Goal: Task Accomplishment & Management: Use online tool/utility

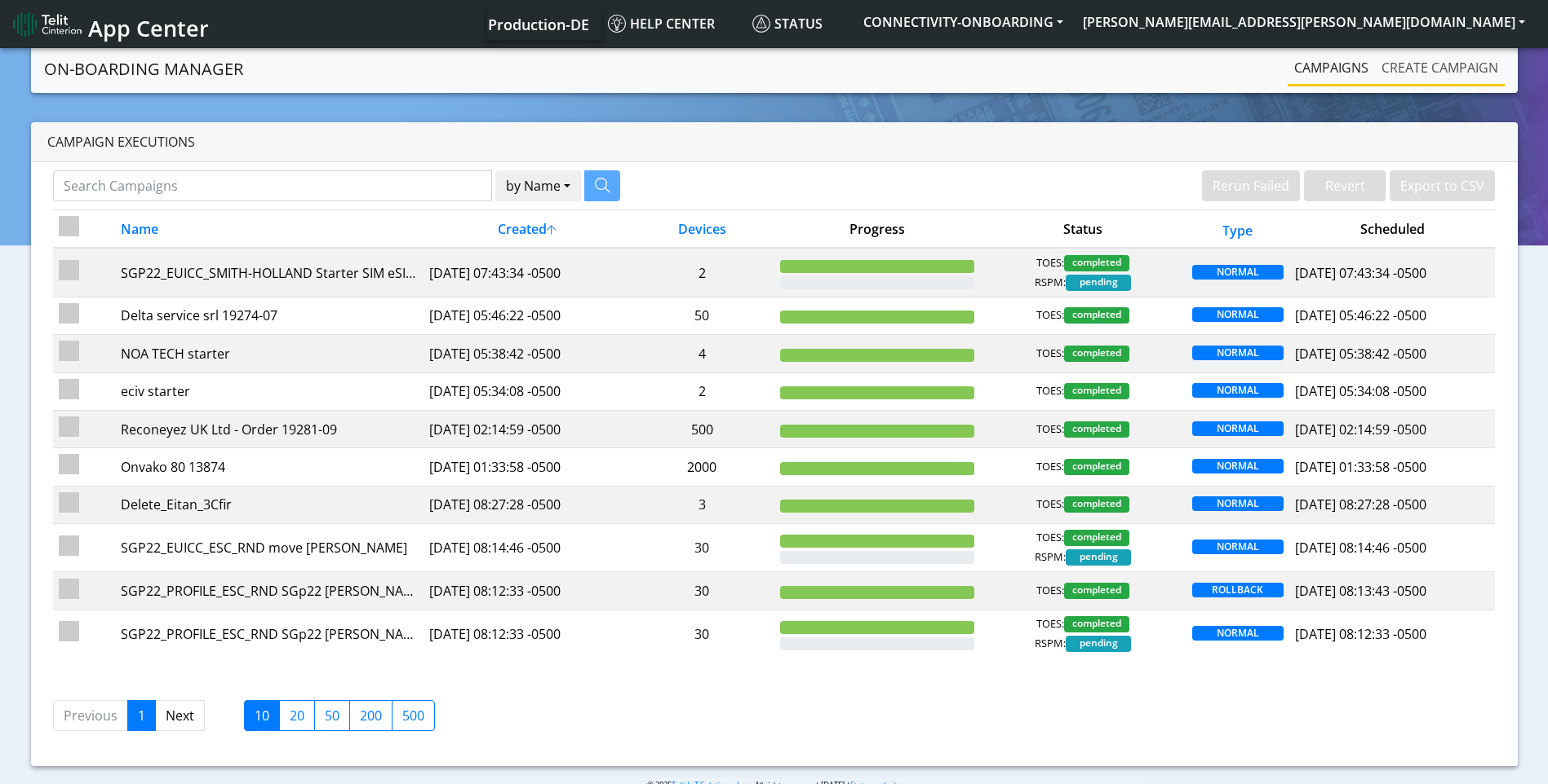
click at [1421, 78] on link "Create campaign" at bounding box center [1440, 68] width 130 height 33
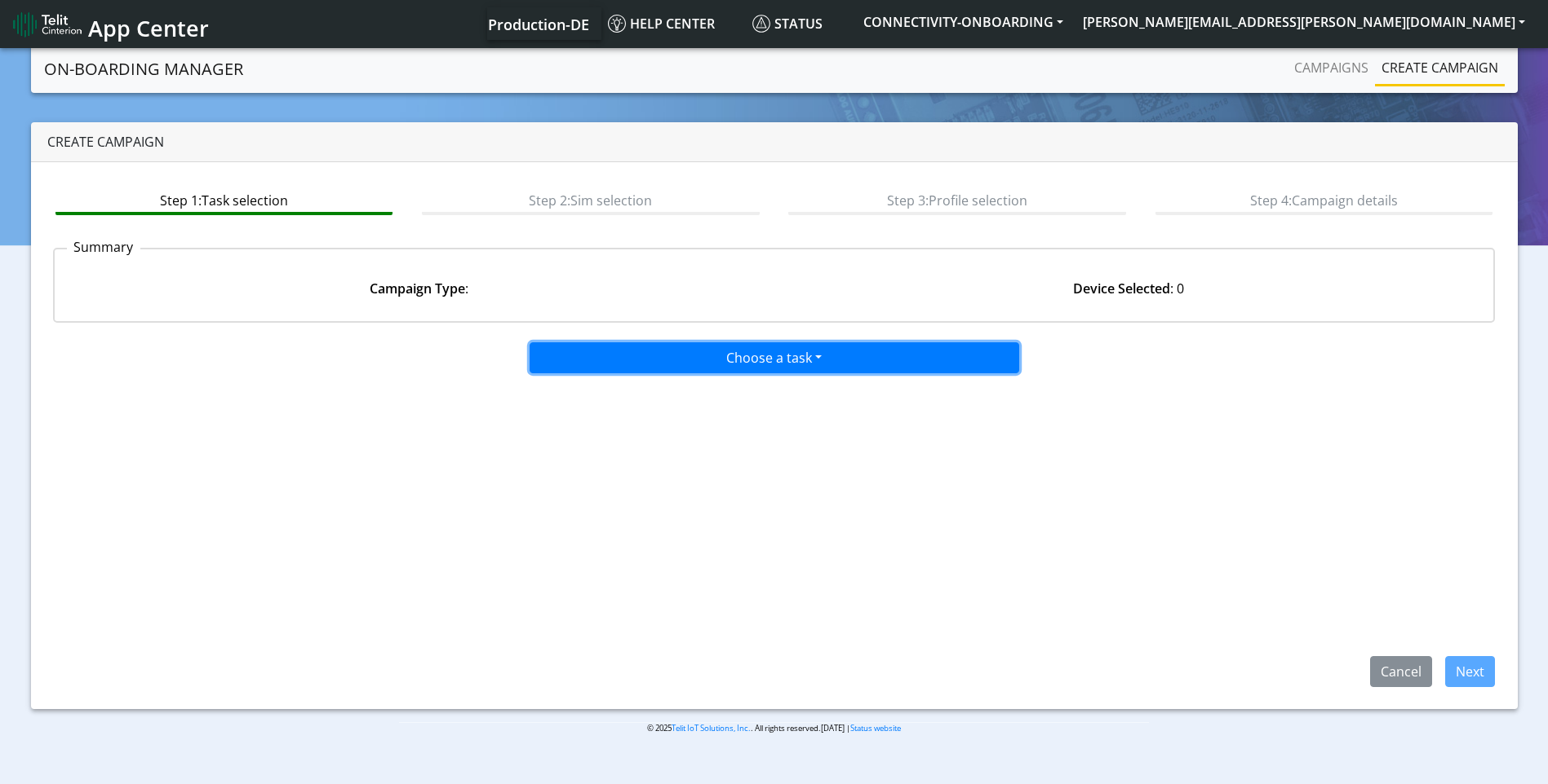
click at [816, 354] on button "Choose a task" at bounding box center [774, 357] width 490 height 31
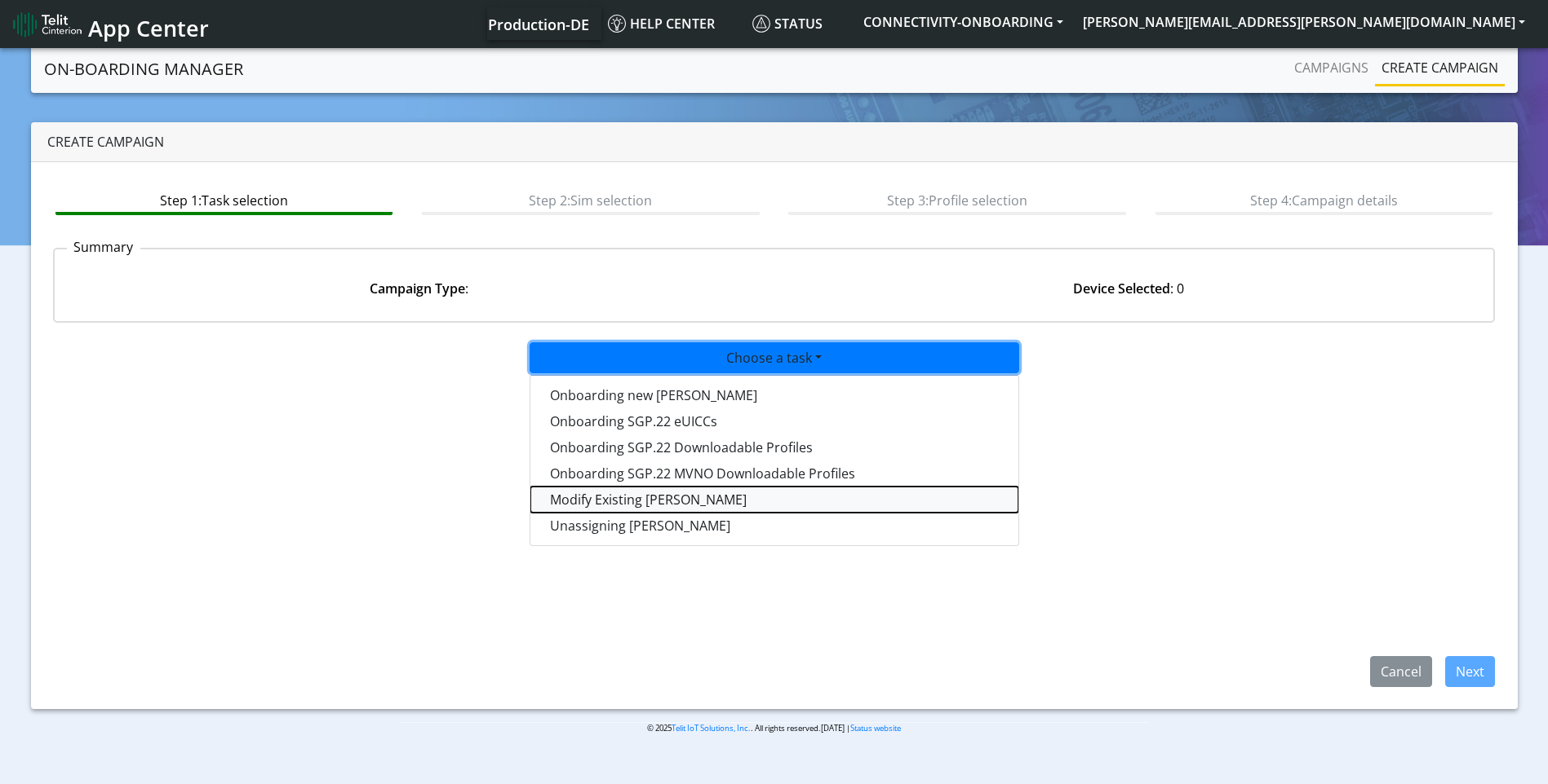
click at [651, 499] on taskiotp-dropdown "Modify Existing [PERSON_NAME]" at bounding box center [774, 500] width 488 height 26
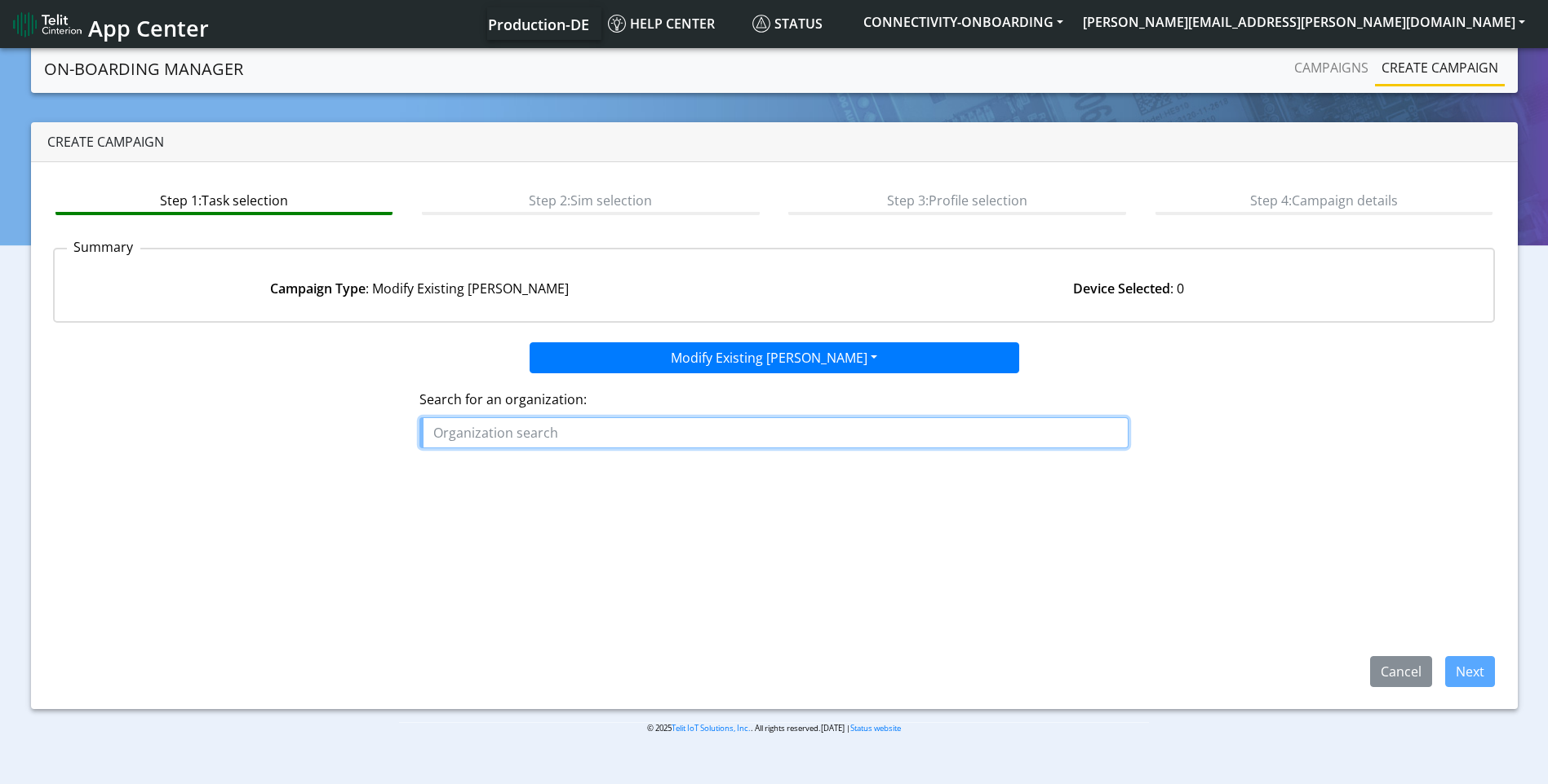
click at [481, 436] on input "text" at bounding box center [774, 433] width 709 height 31
click at [481, 468] on span "SENOPS" at bounding box center [466, 471] width 52 height 18
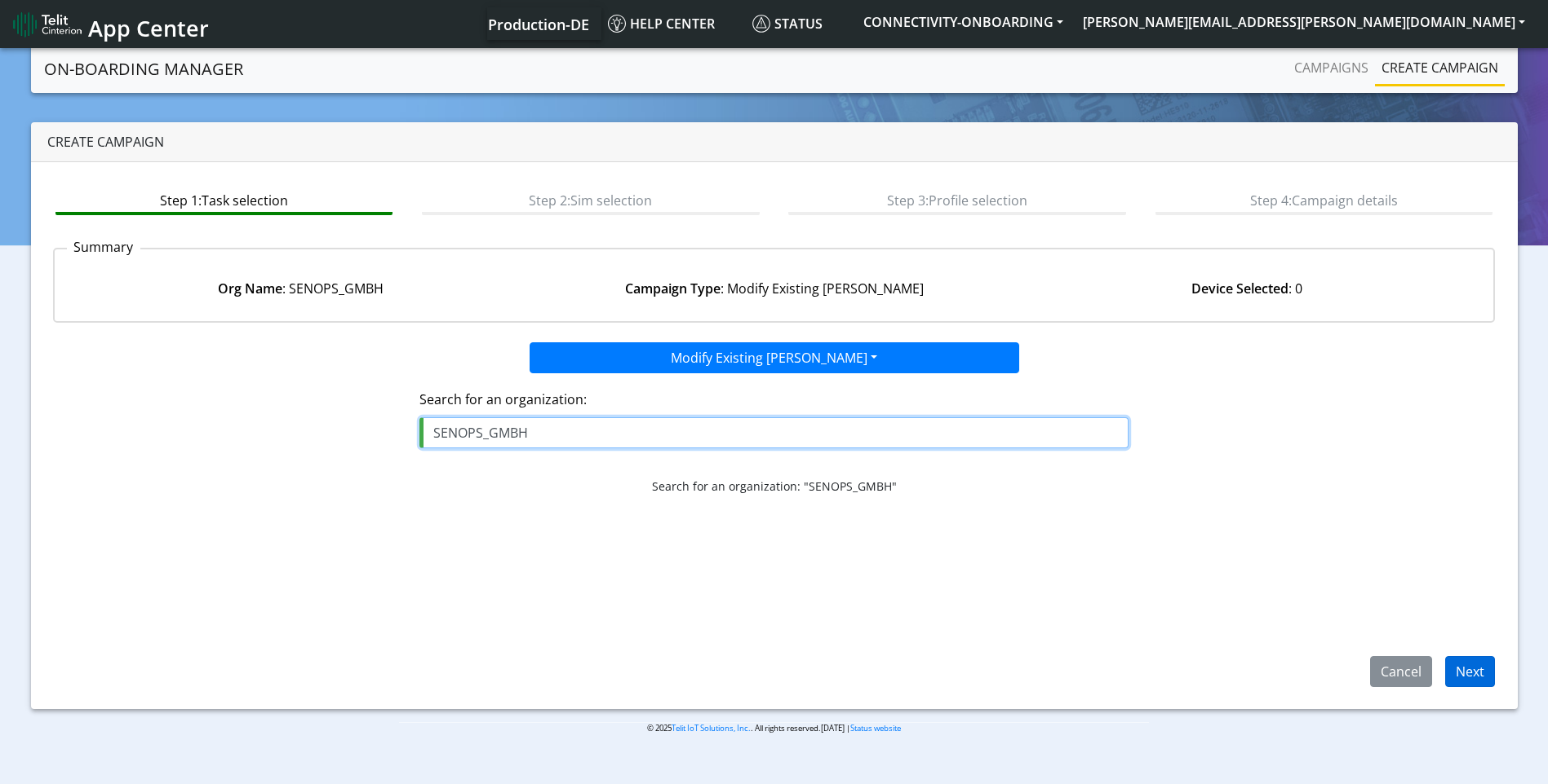
type input "SENOPS_GMBH"
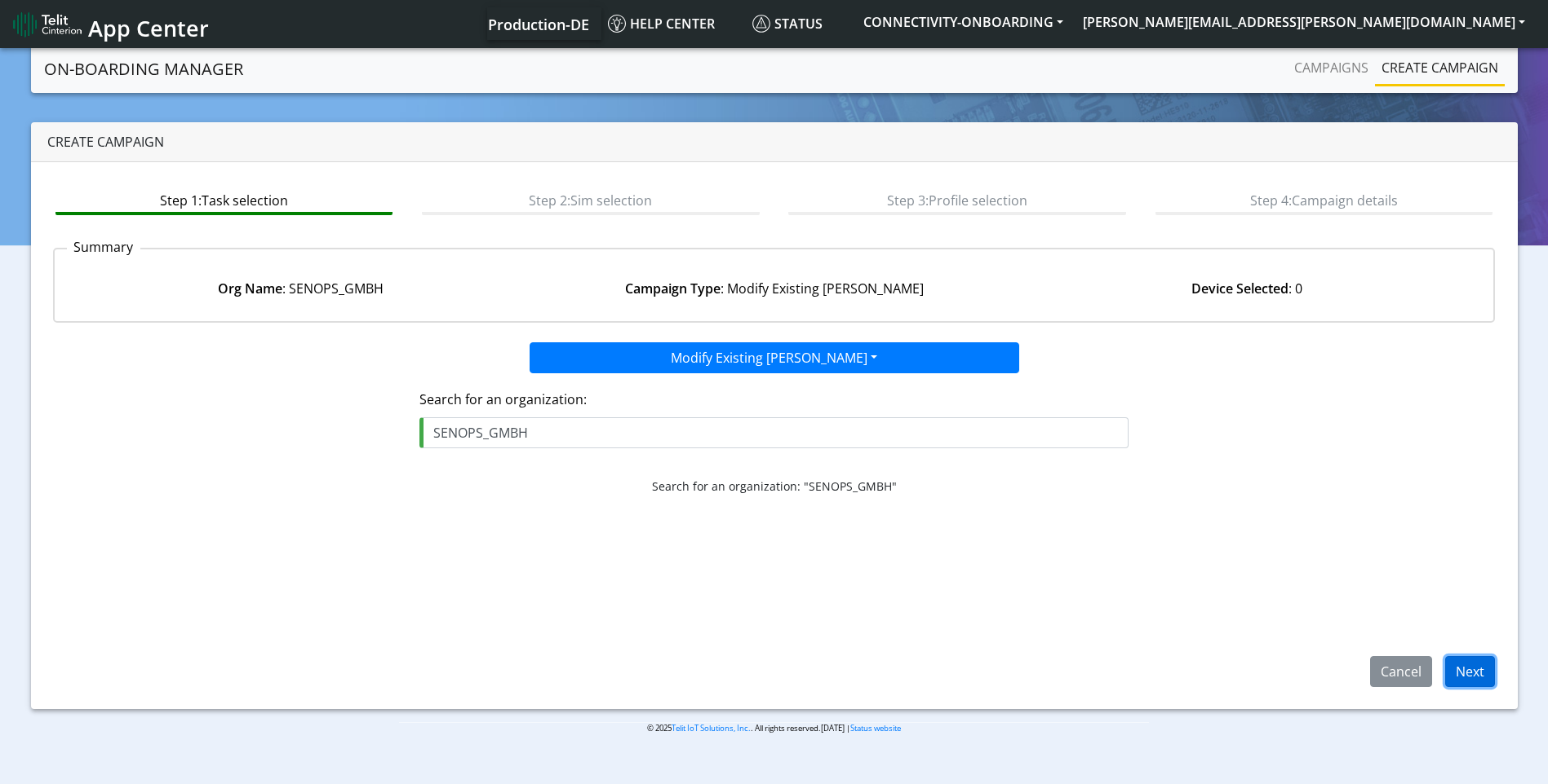
click at [1452, 677] on button "Next" at bounding box center [1470, 671] width 50 height 31
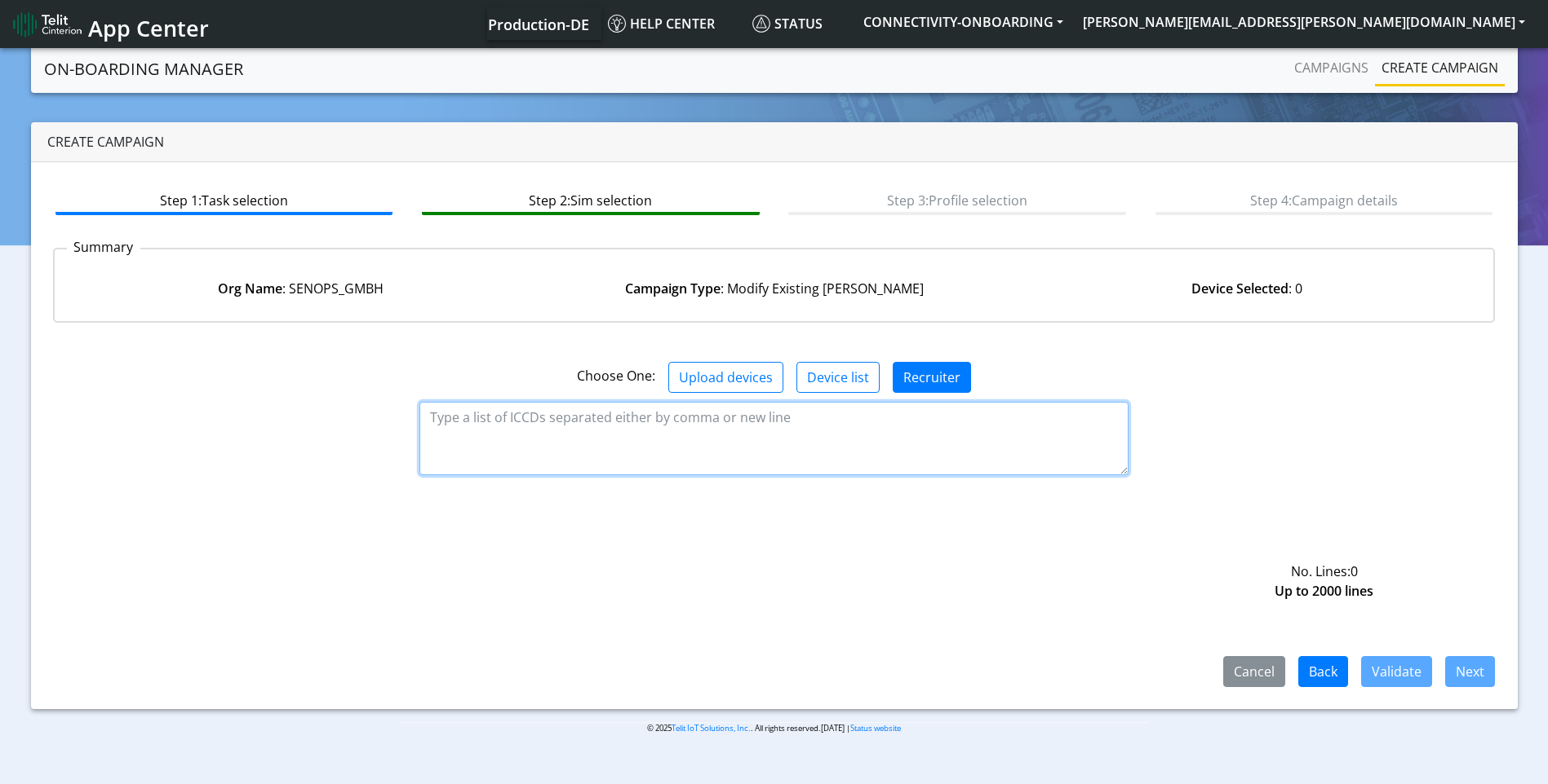
click at [619, 427] on textarea at bounding box center [774, 439] width 709 height 74
paste textarea "89358151000022511714 89358151000022511722 89358151000024531421 8935815100002453…"
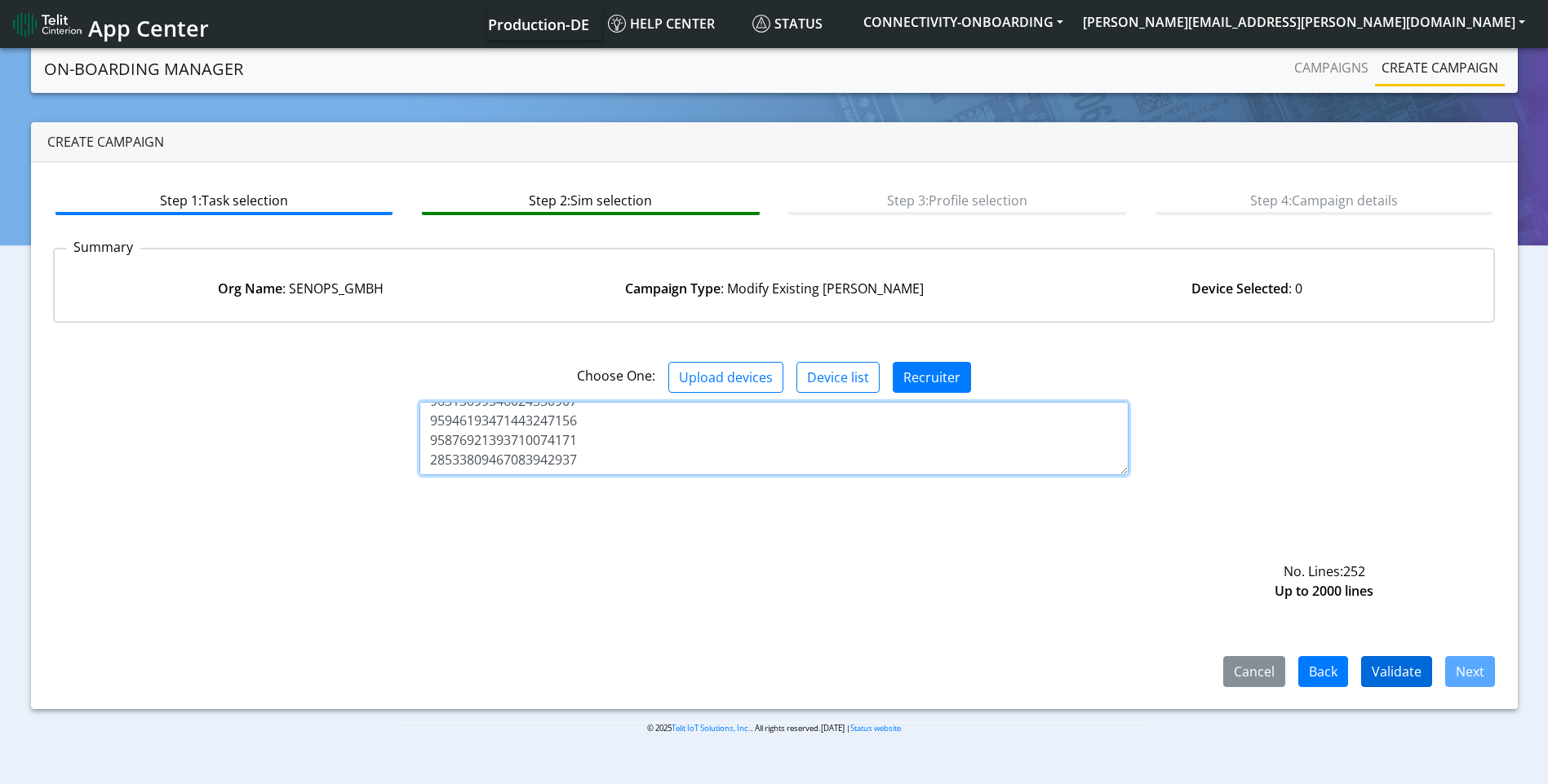
type textarea "89358151000022511714 89358151000022511722 89358151000024531421 8935815100002453…"
click at [1383, 670] on button "Validate" at bounding box center [1396, 671] width 71 height 31
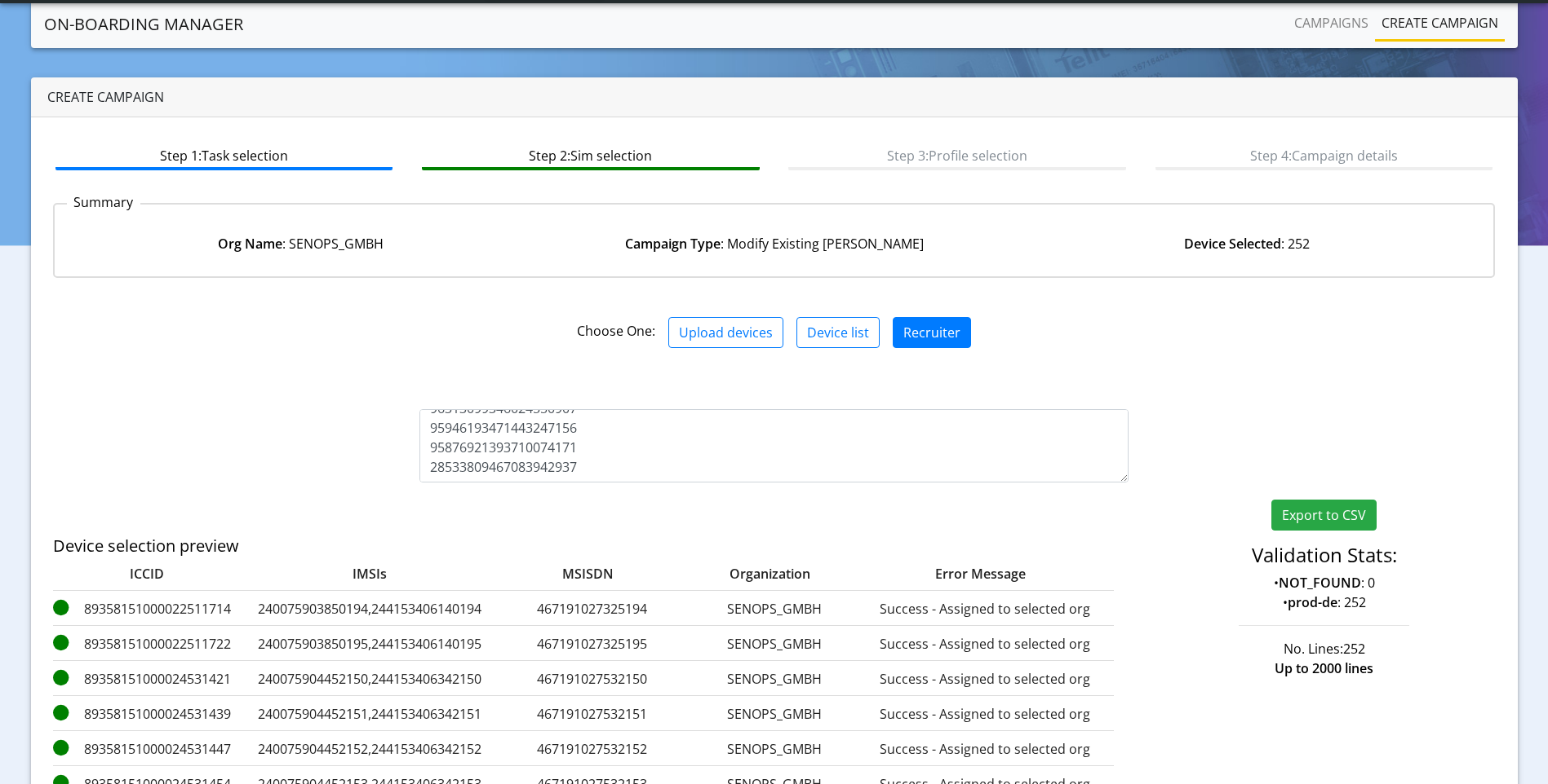
scroll to position [235, 0]
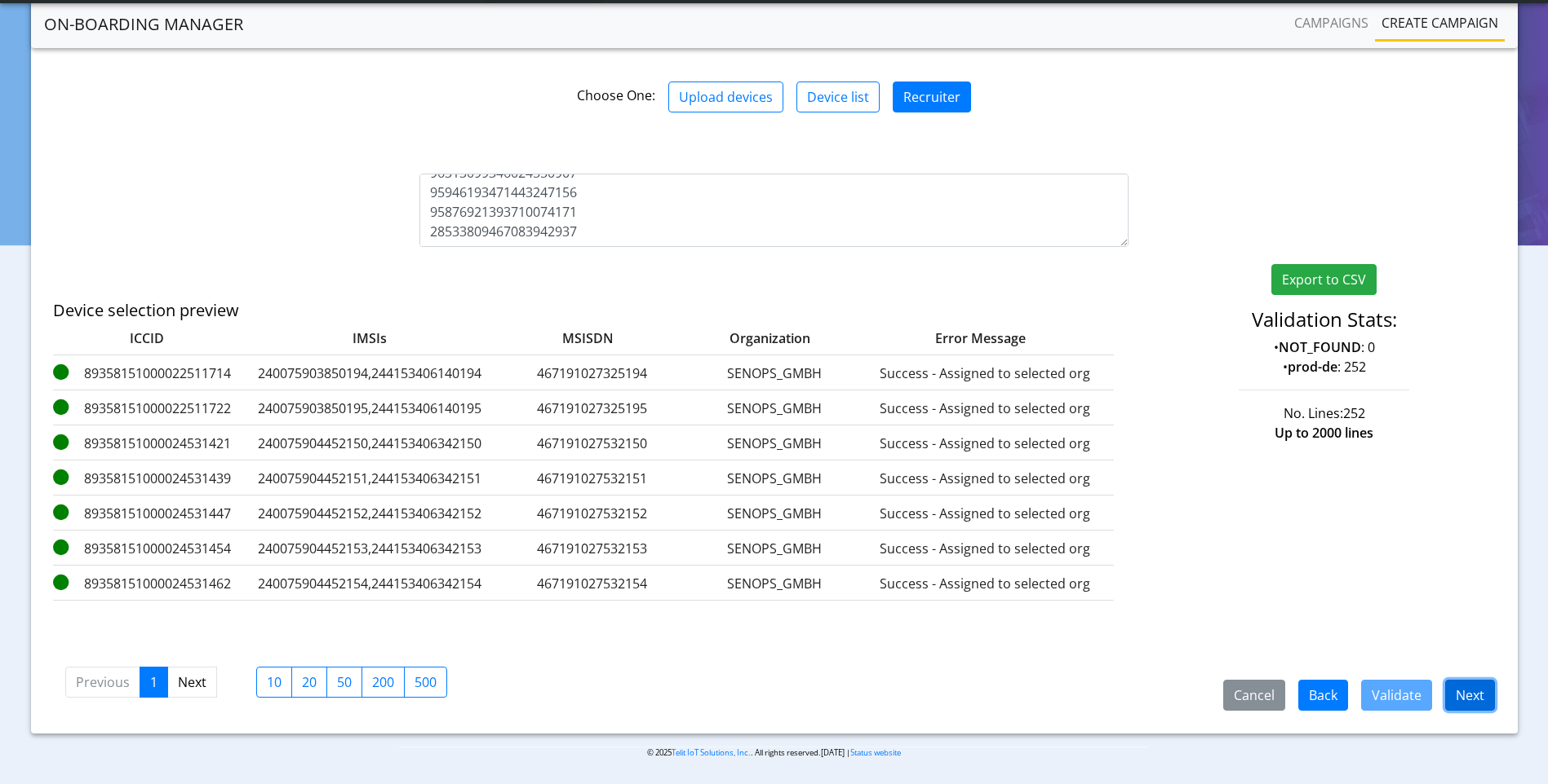
click at [1469, 707] on button "Next" at bounding box center [1470, 695] width 50 height 31
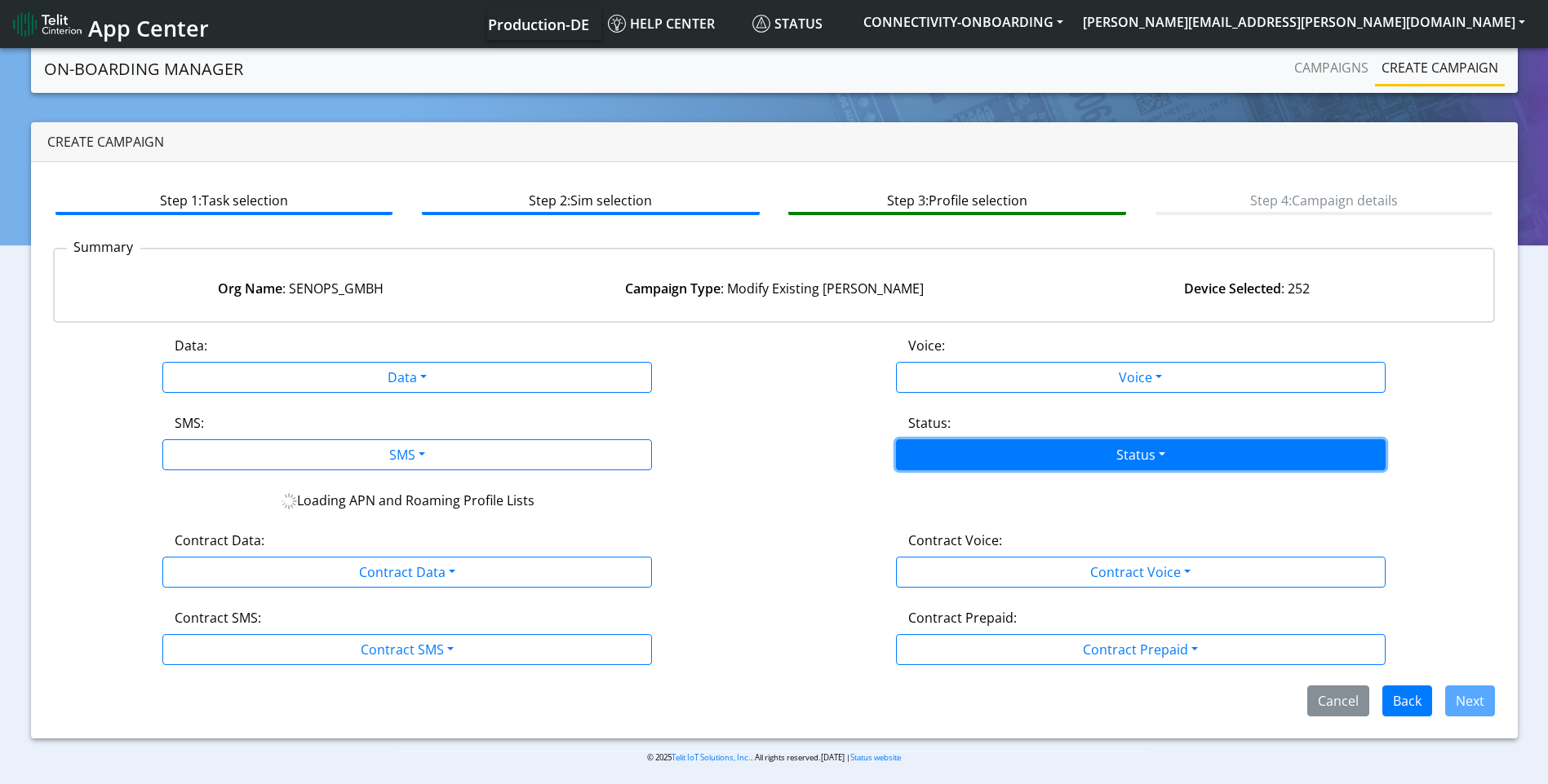
click at [1134, 457] on button "Status" at bounding box center [1141, 455] width 490 height 31
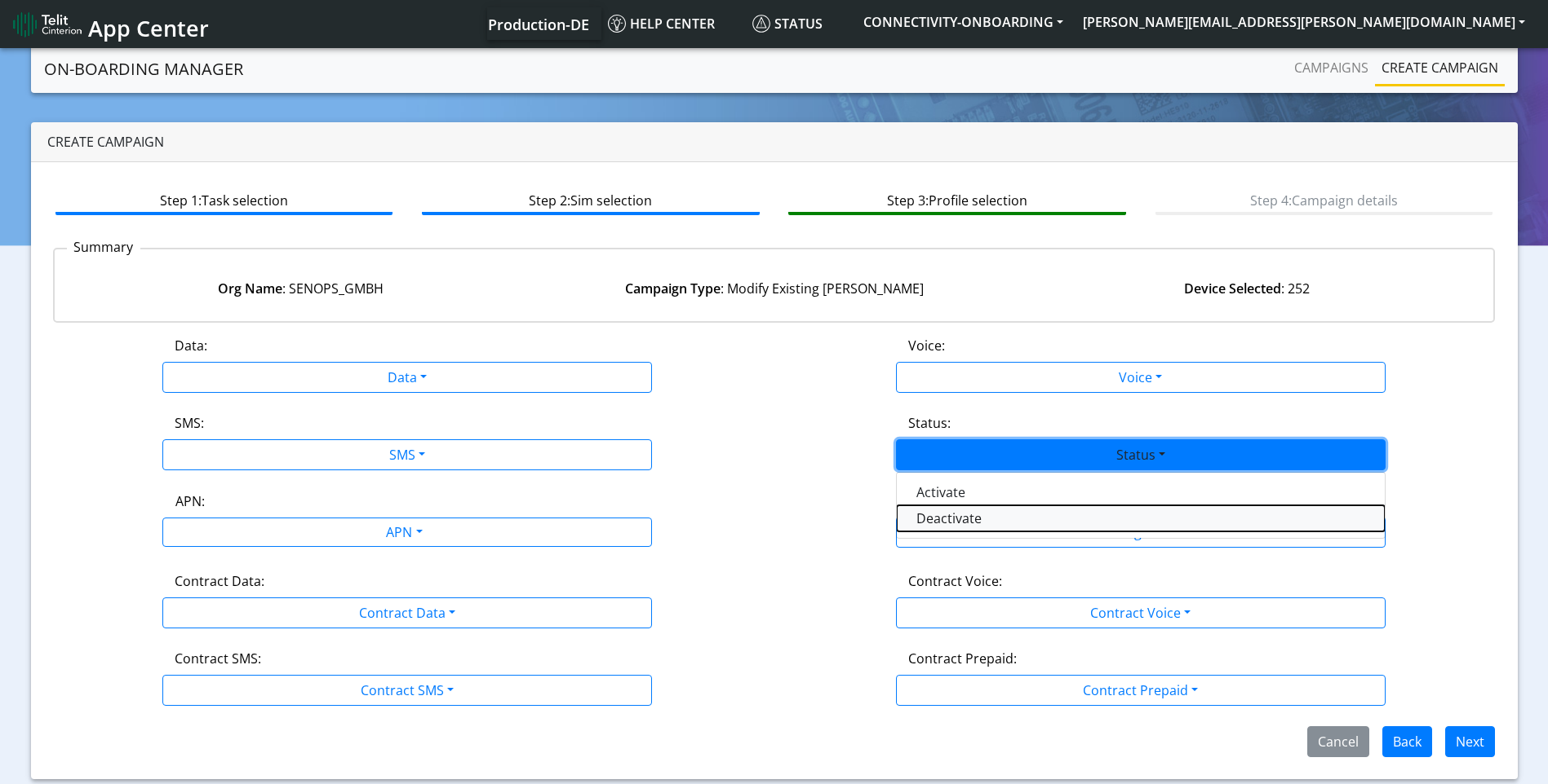
click at [1004, 516] on button "Deactivate" at bounding box center [1140, 519] width 488 height 26
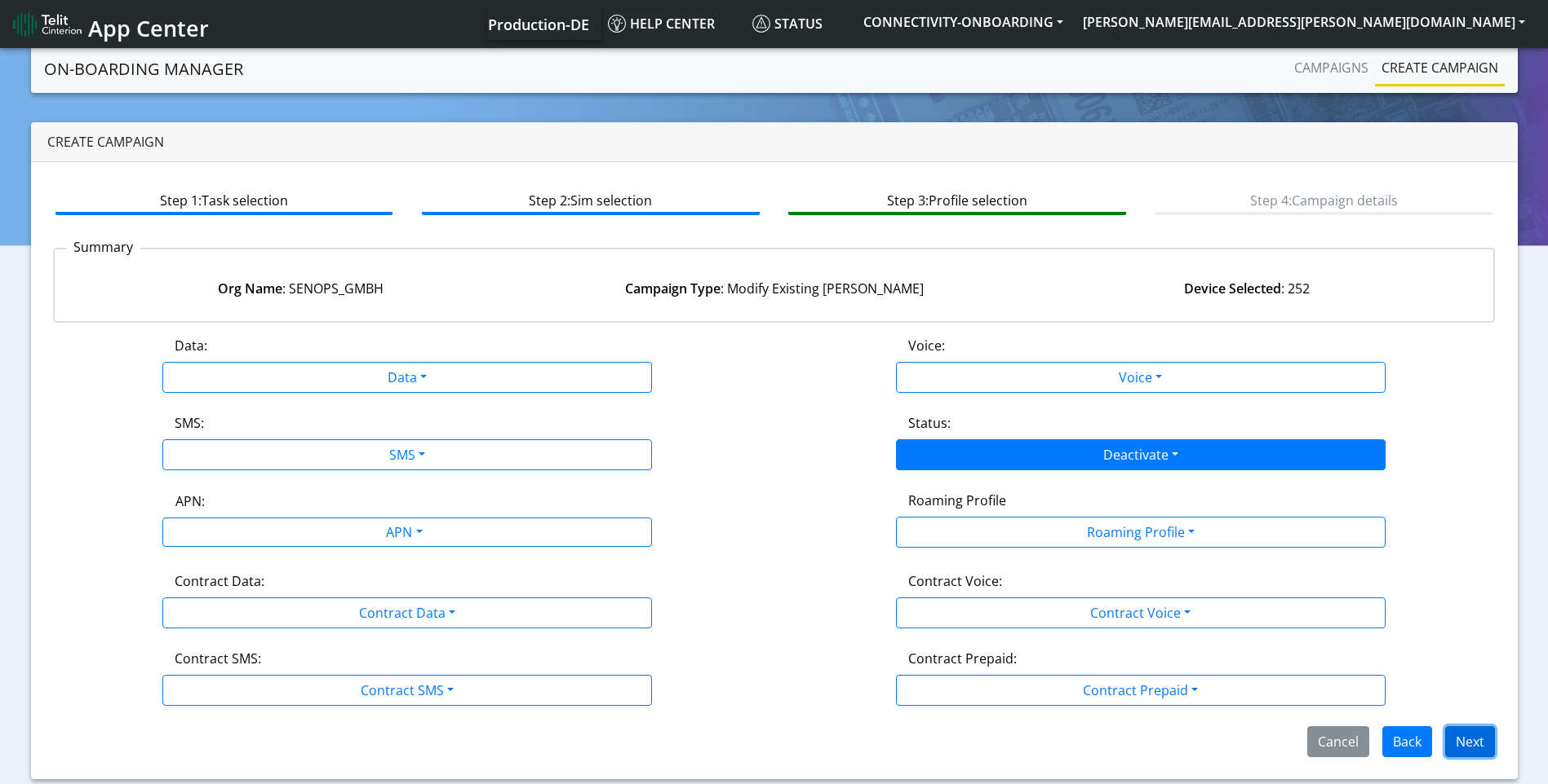
click at [1464, 732] on button "Next" at bounding box center [1470, 741] width 50 height 31
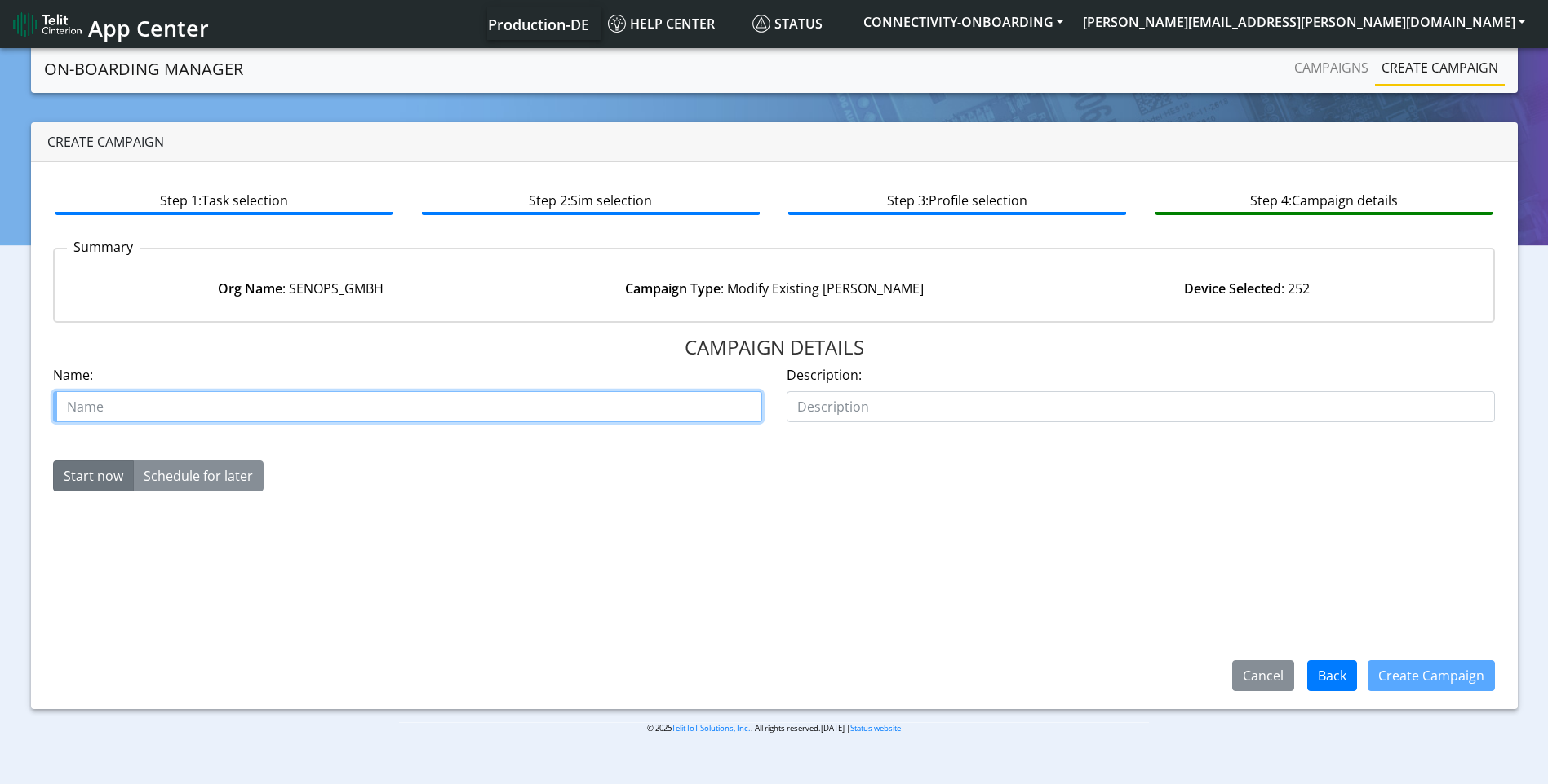
click at [376, 397] on input "text" at bounding box center [407, 406] width 709 height 31
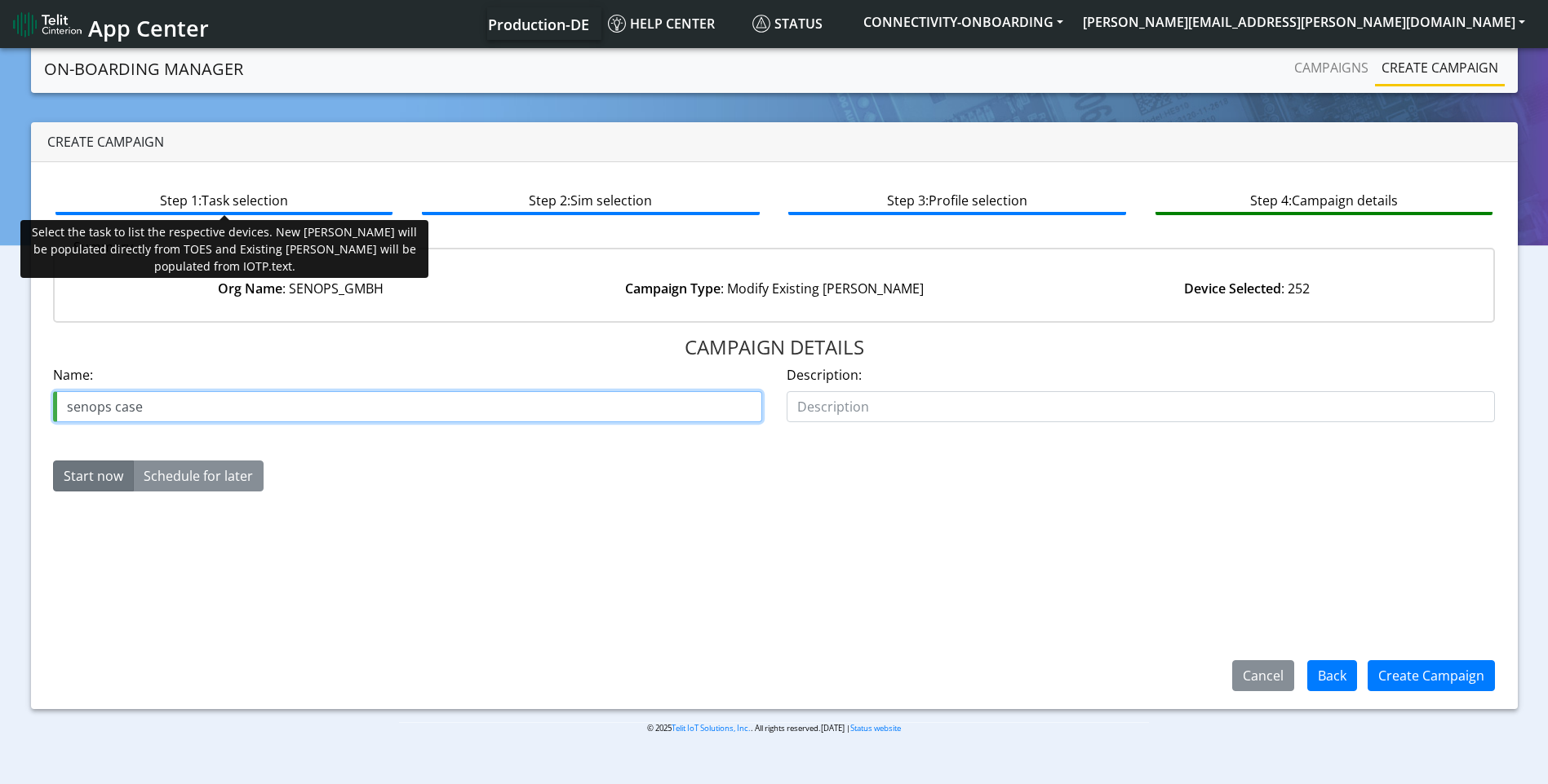
paste input "00627598"
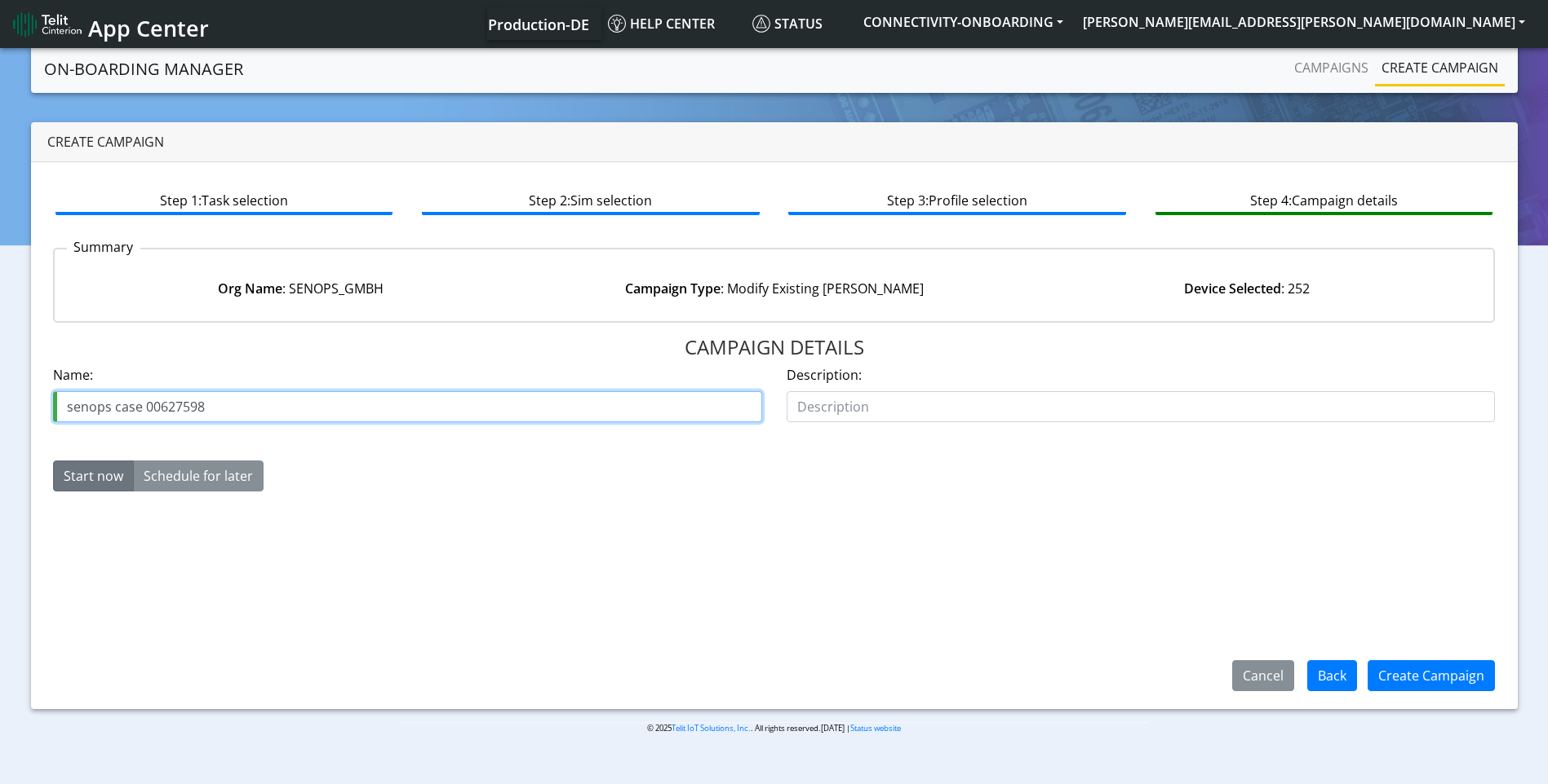
type input "senops case 00627598"
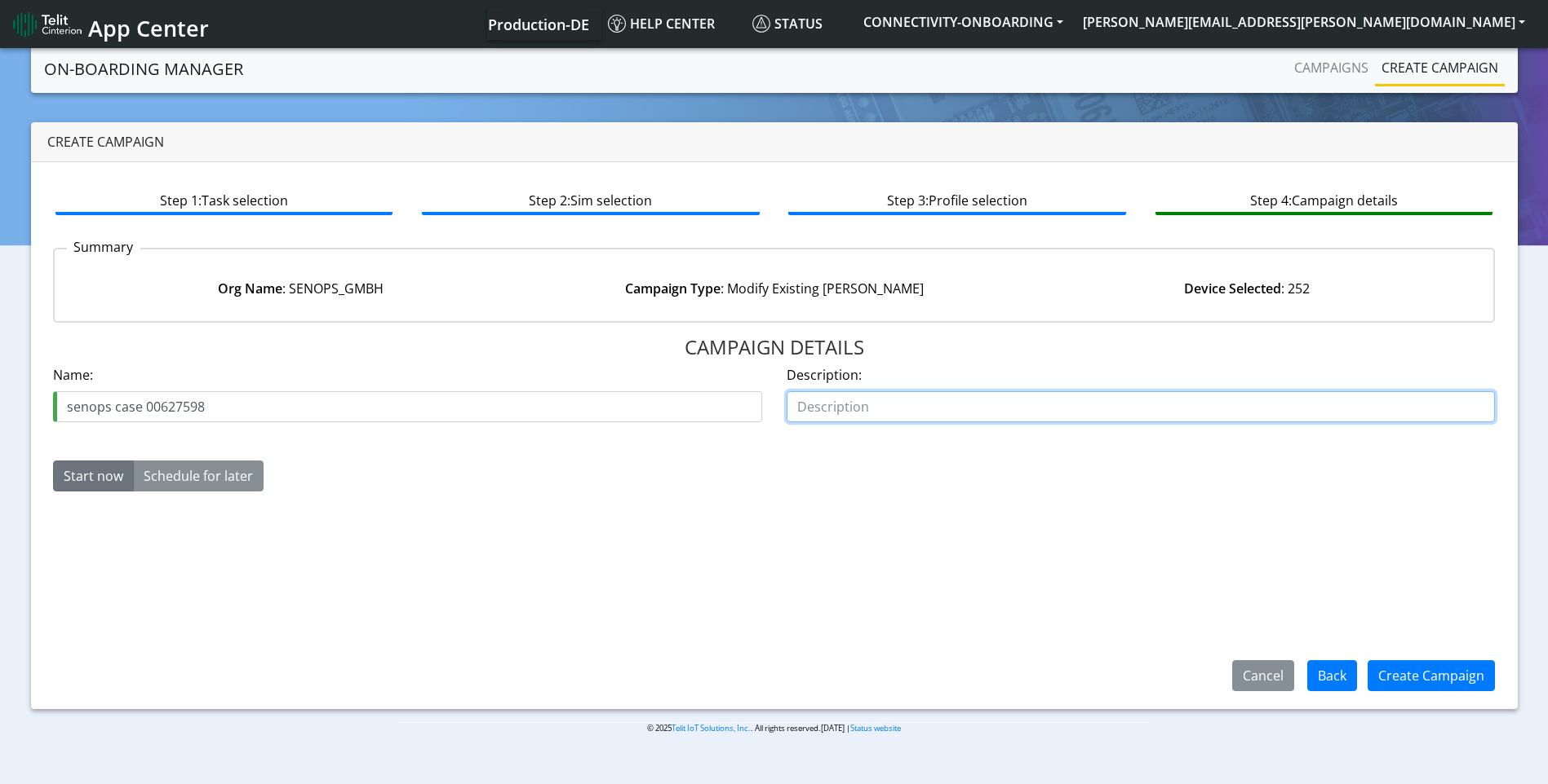
click at [871, 404] on input "text" at bounding box center [1141, 406] width 709 height 31
type input "deactivate"
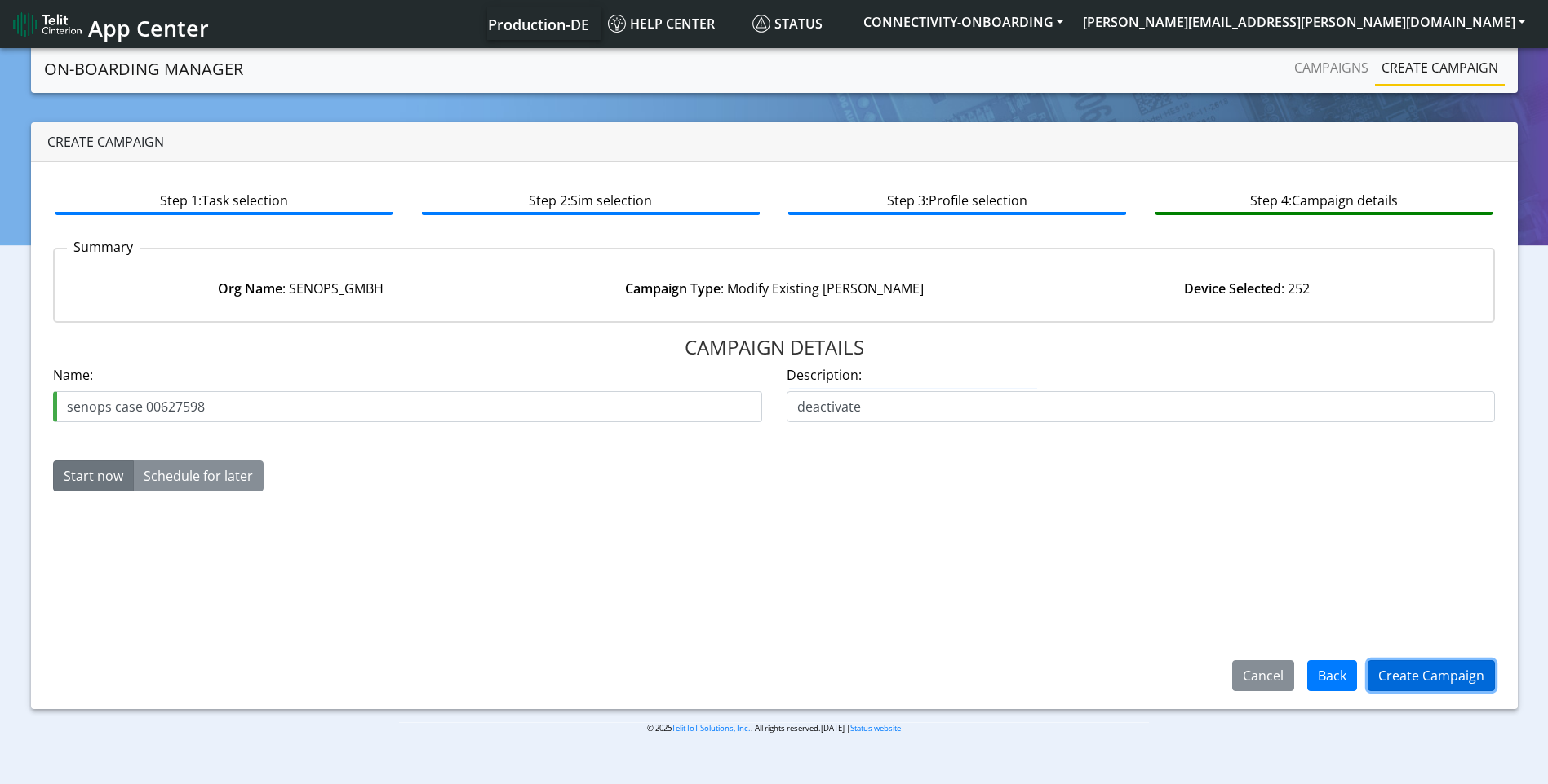
click at [1407, 675] on button "Create Campaign" at bounding box center [1431, 675] width 128 height 31
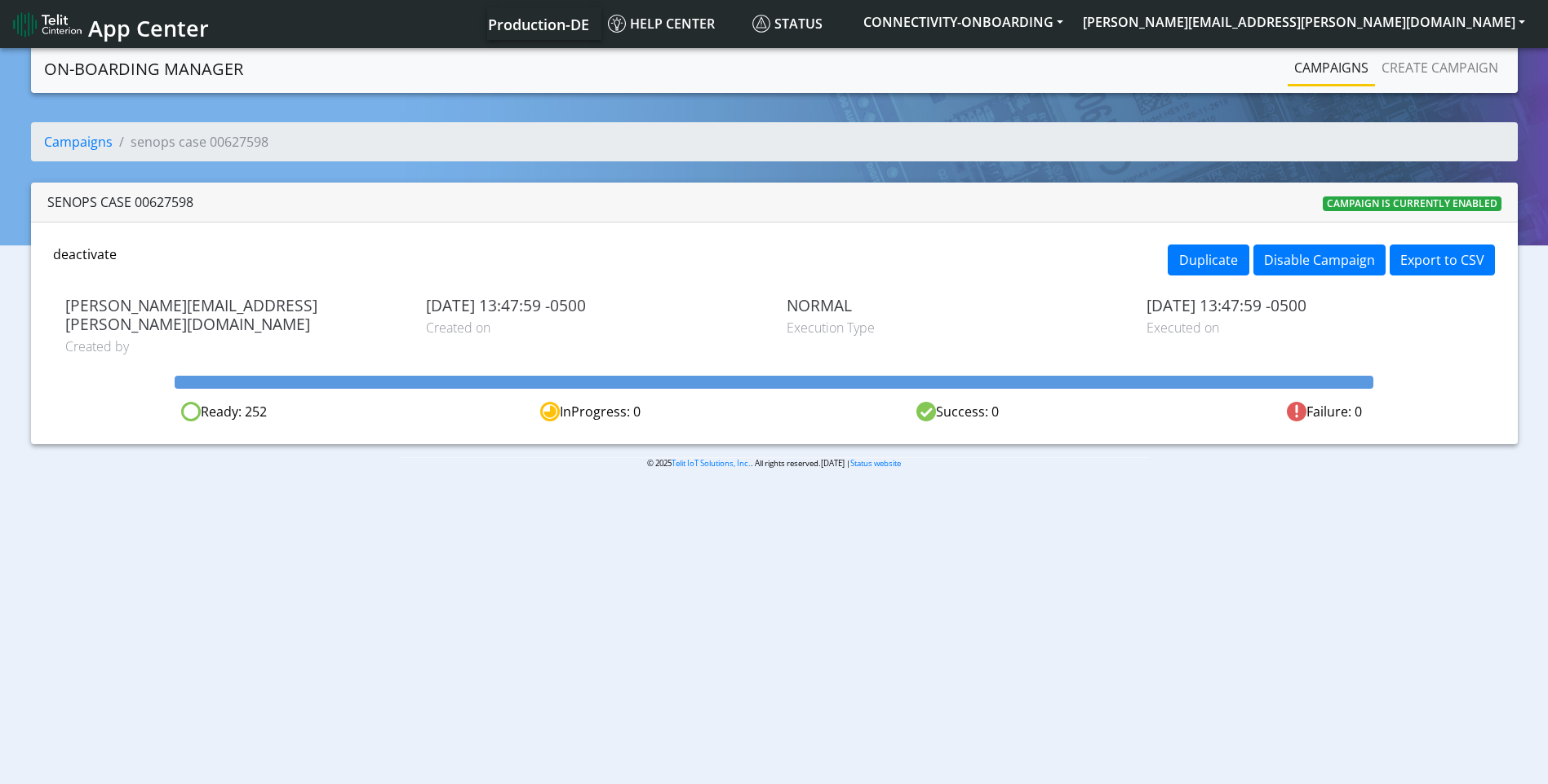
click at [1326, 79] on link "Campaigns" at bounding box center [1330, 68] width 87 height 33
